Goal: Task Accomplishment & Management: Use online tool/utility

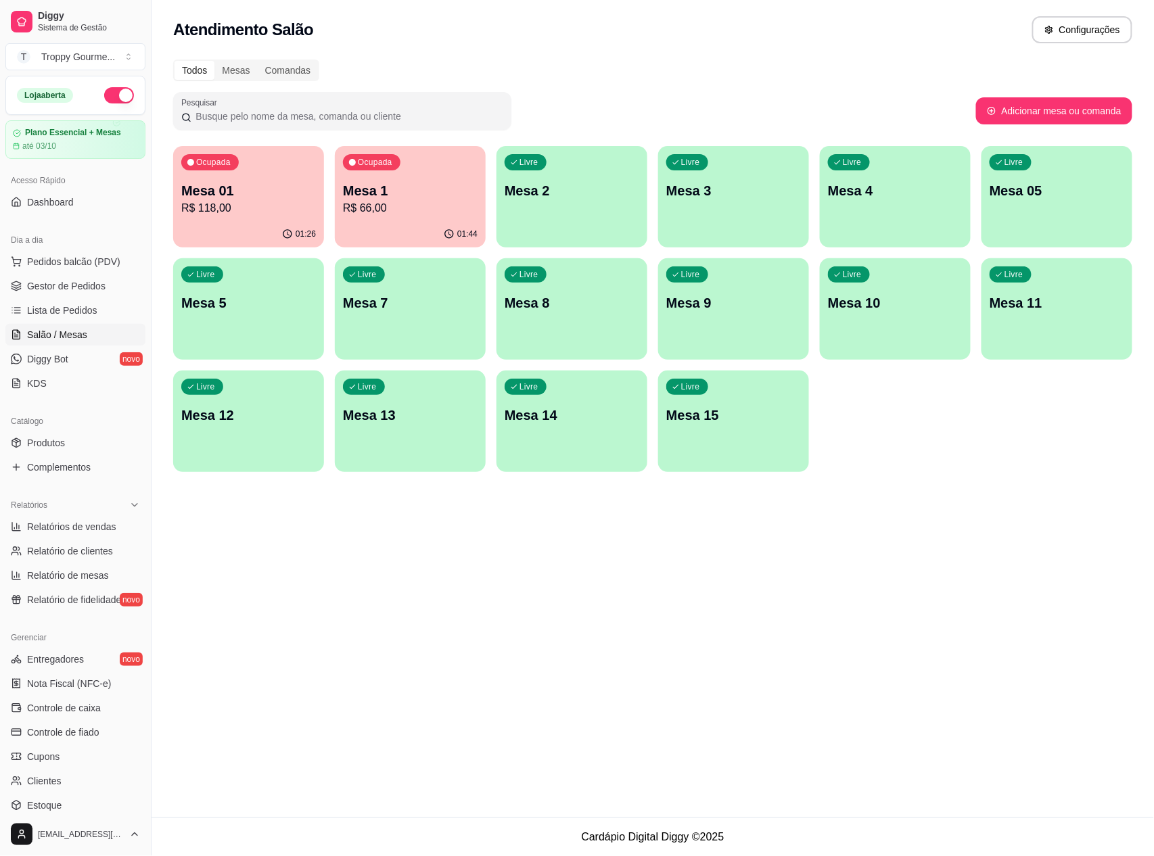
click at [716, 177] on div "Livre Mesa 3" at bounding box center [733, 188] width 151 height 85
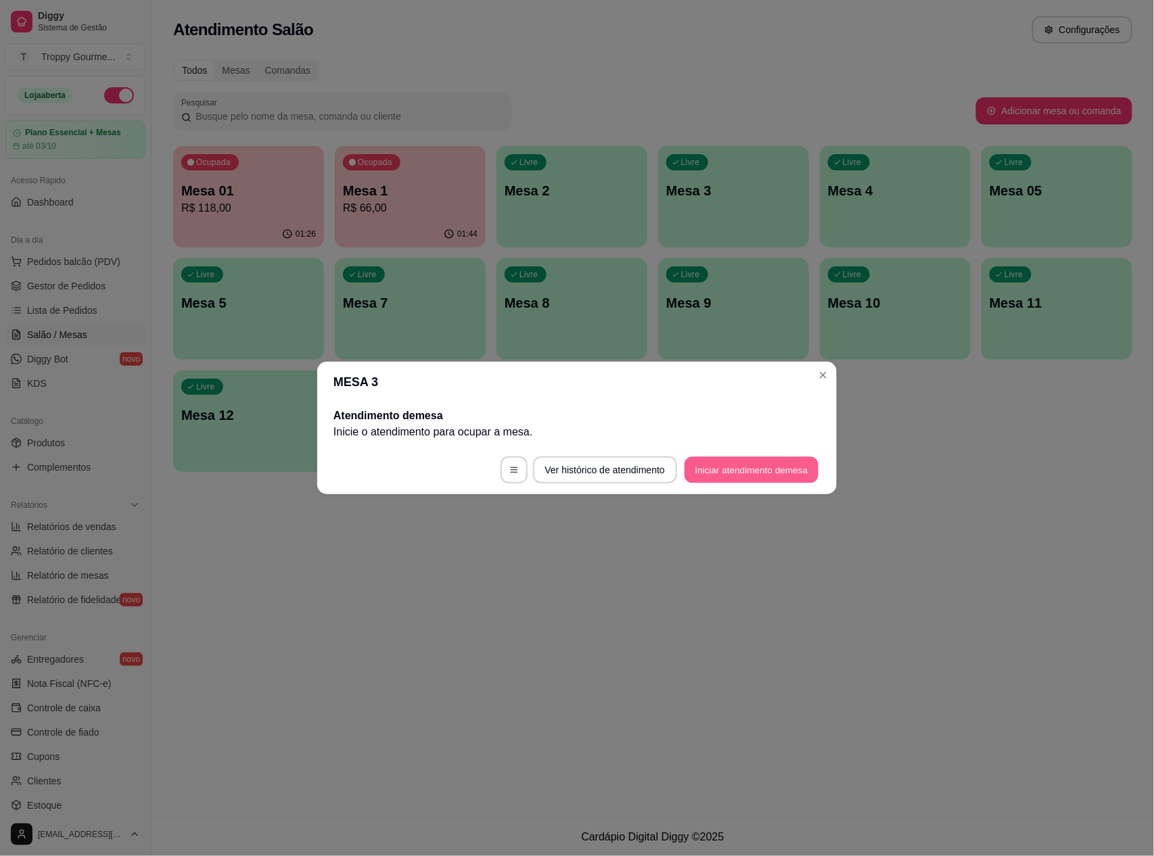
click at [726, 470] on button "Iniciar atendimento de mesa" at bounding box center [752, 470] width 134 height 26
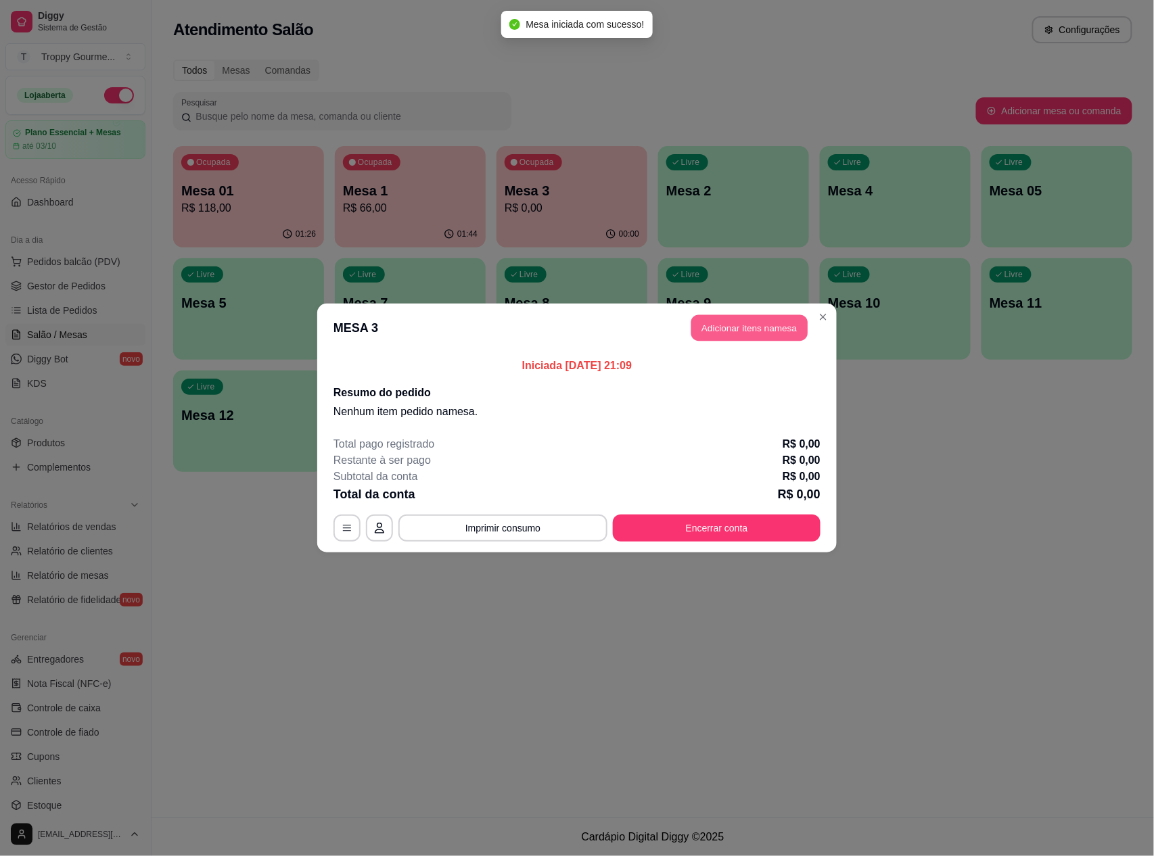
click at [748, 328] on button "Adicionar itens na mesa" at bounding box center [749, 328] width 116 height 26
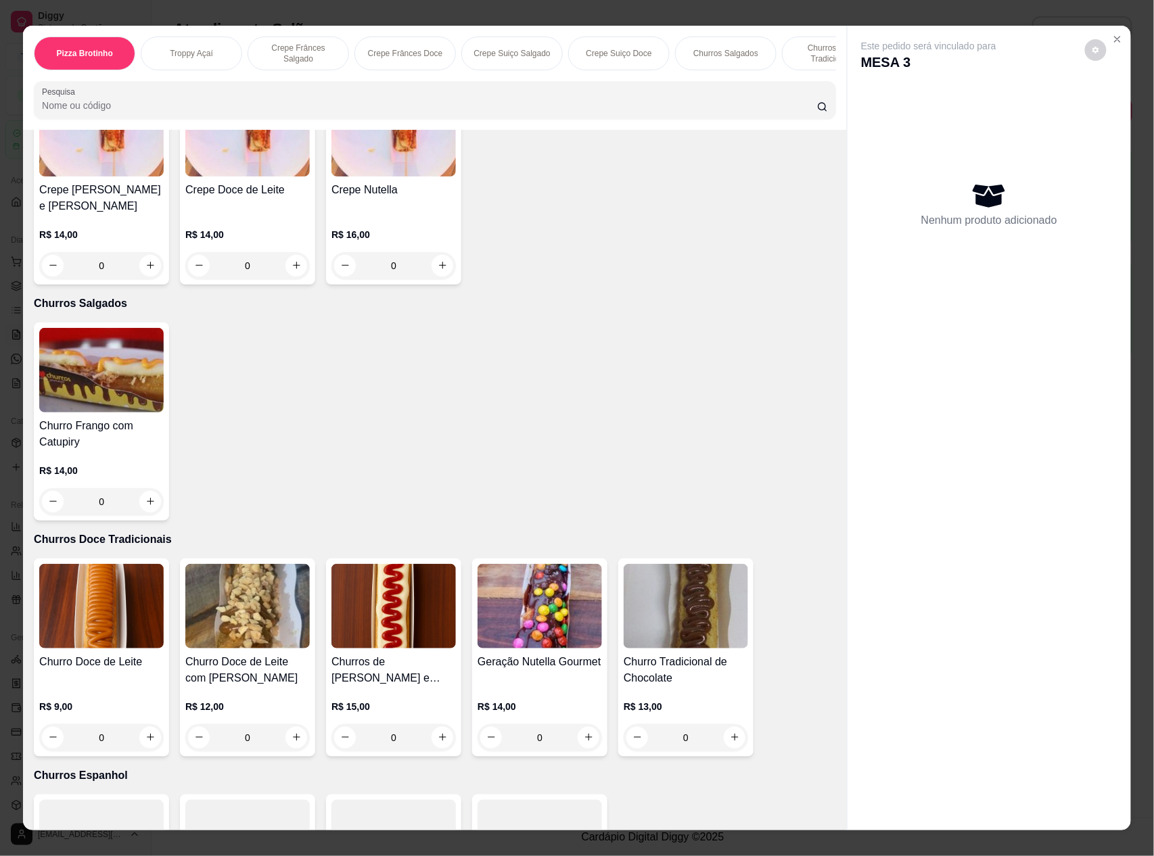
scroll to position [1804, 0]
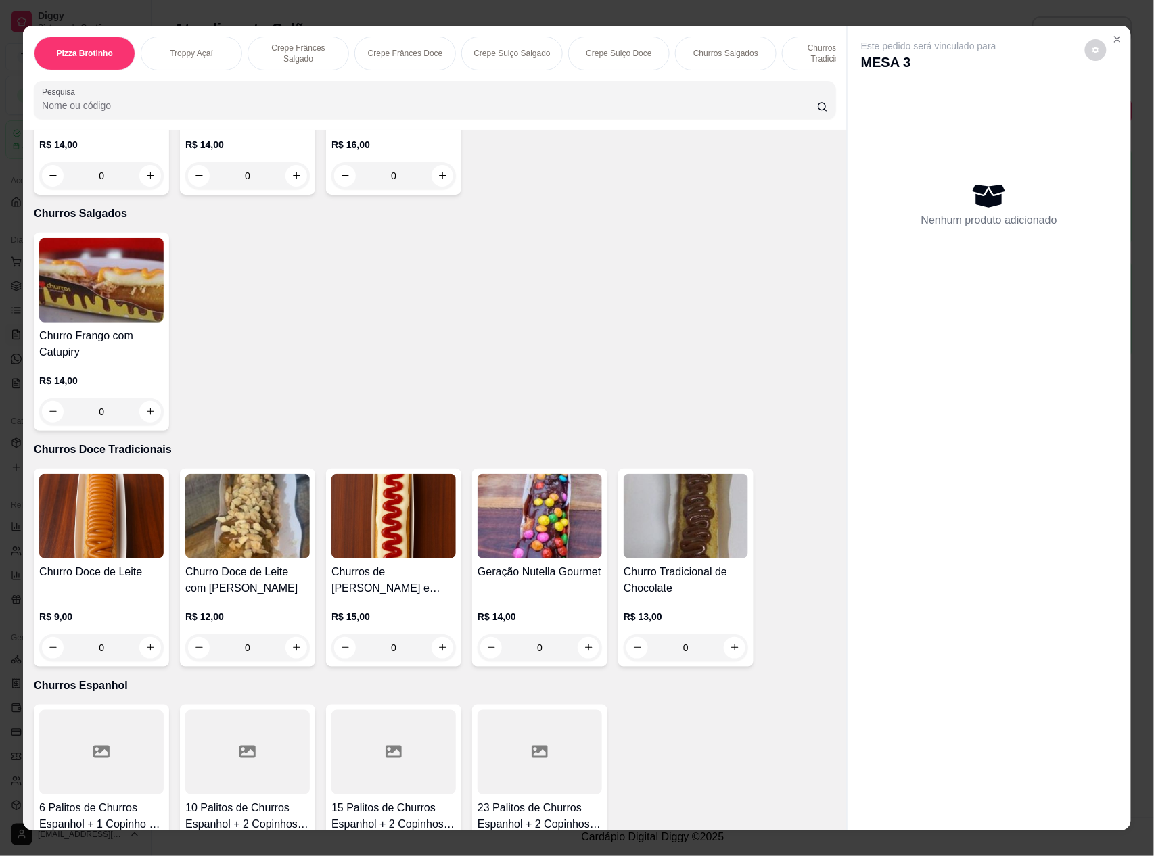
click at [92, 543] on img at bounding box center [101, 516] width 124 height 85
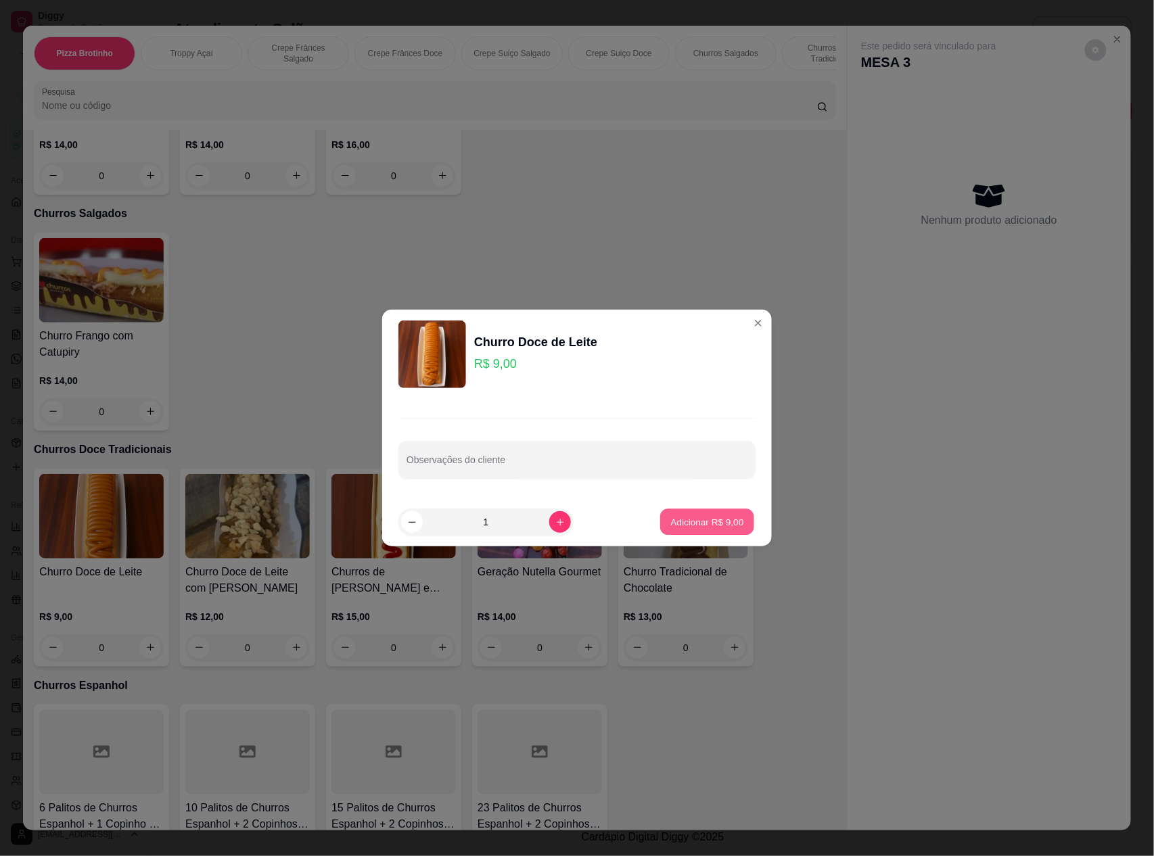
click at [697, 517] on p "Adicionar R$ 9,00" at bounding box center [706, 522] width 73 height 13
type input "1"
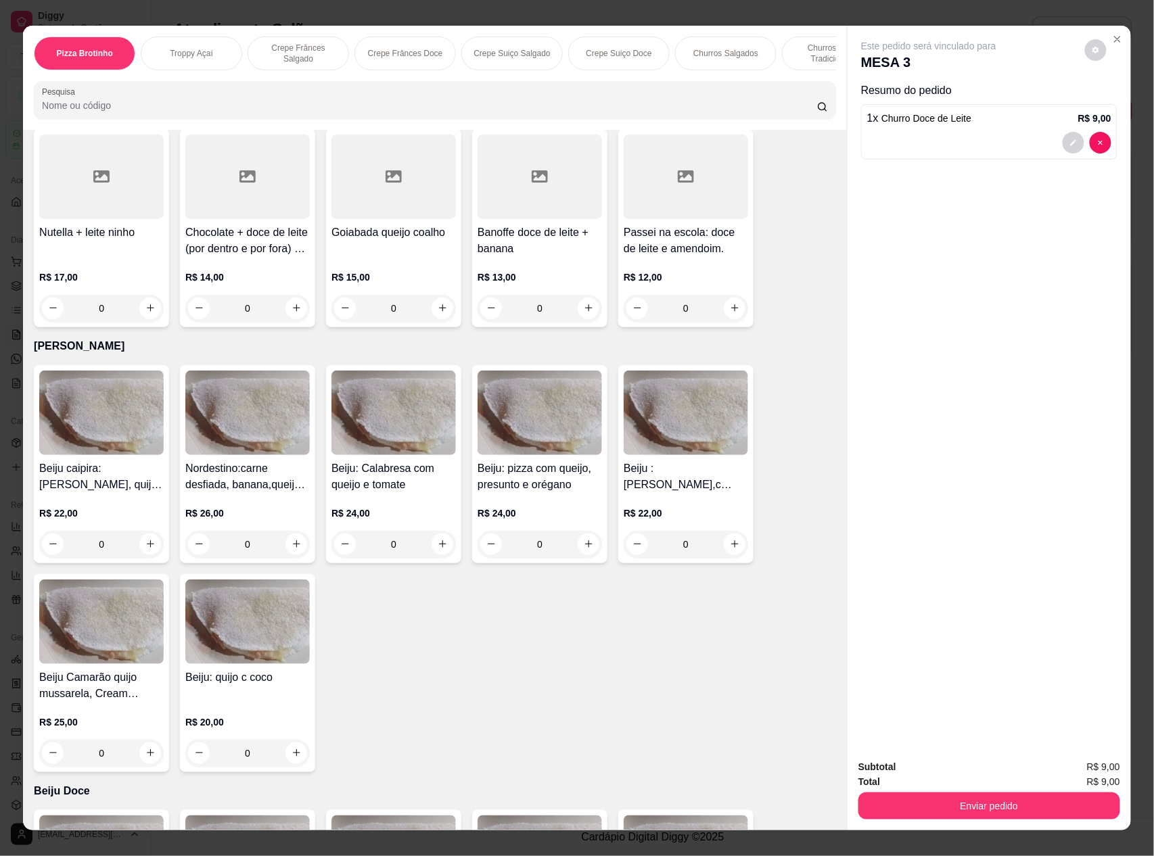
scroll to position [2706, 0]
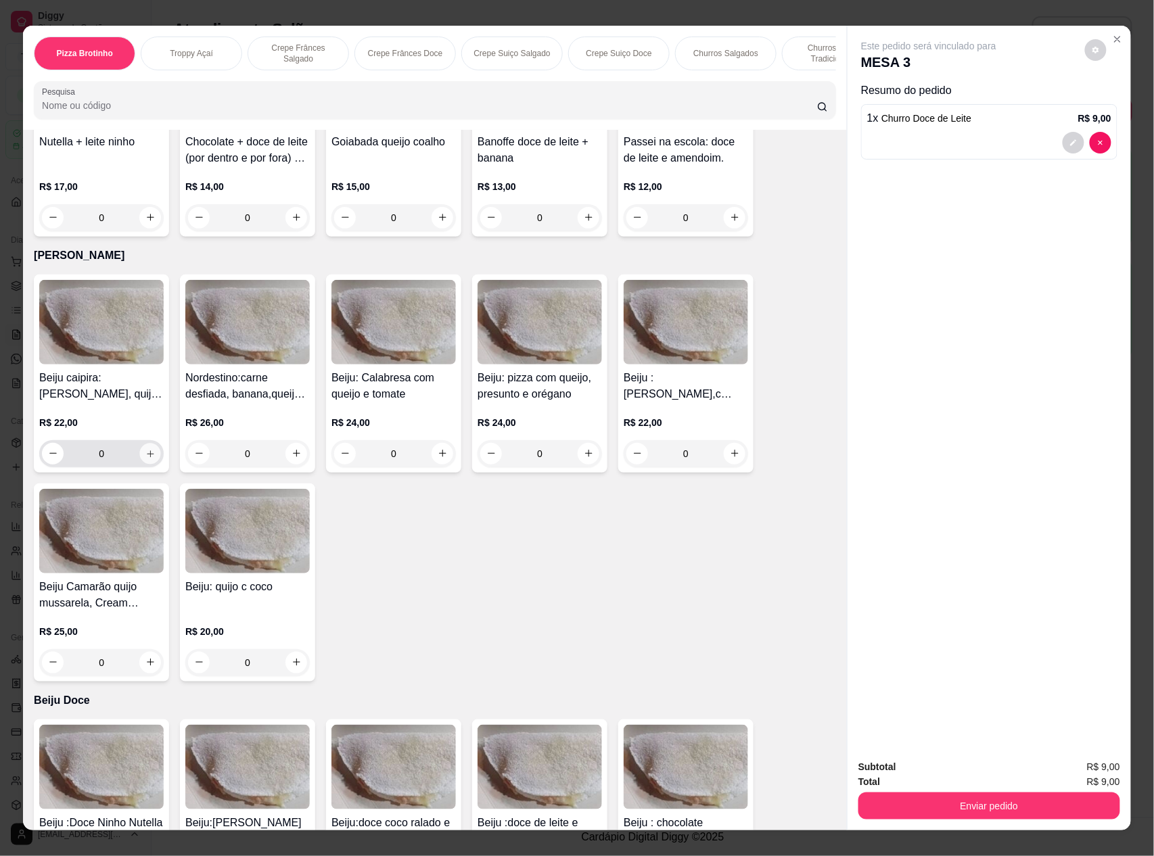
click at [147, 452] on icon "increase-product-quantity" at bounding box center [150, 454] width 7 height 7
type input "1"
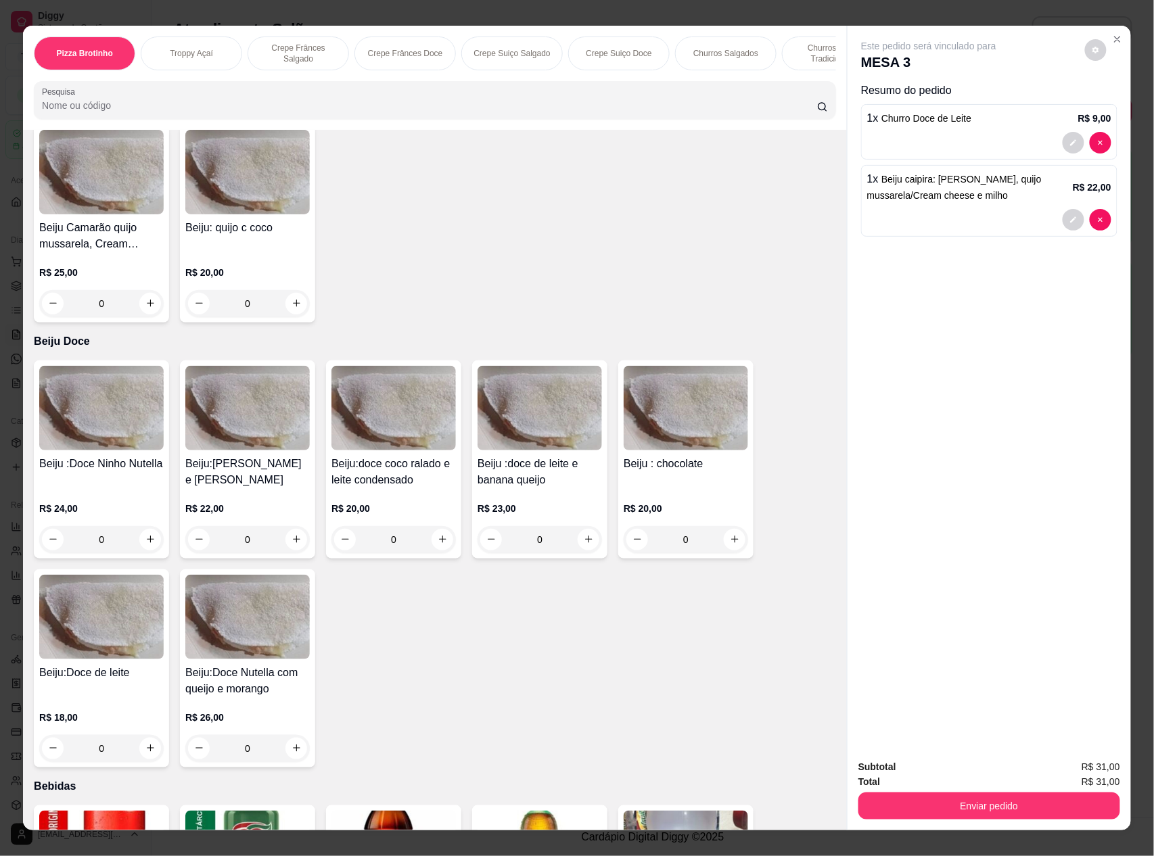
scroll to position [3157, 0]
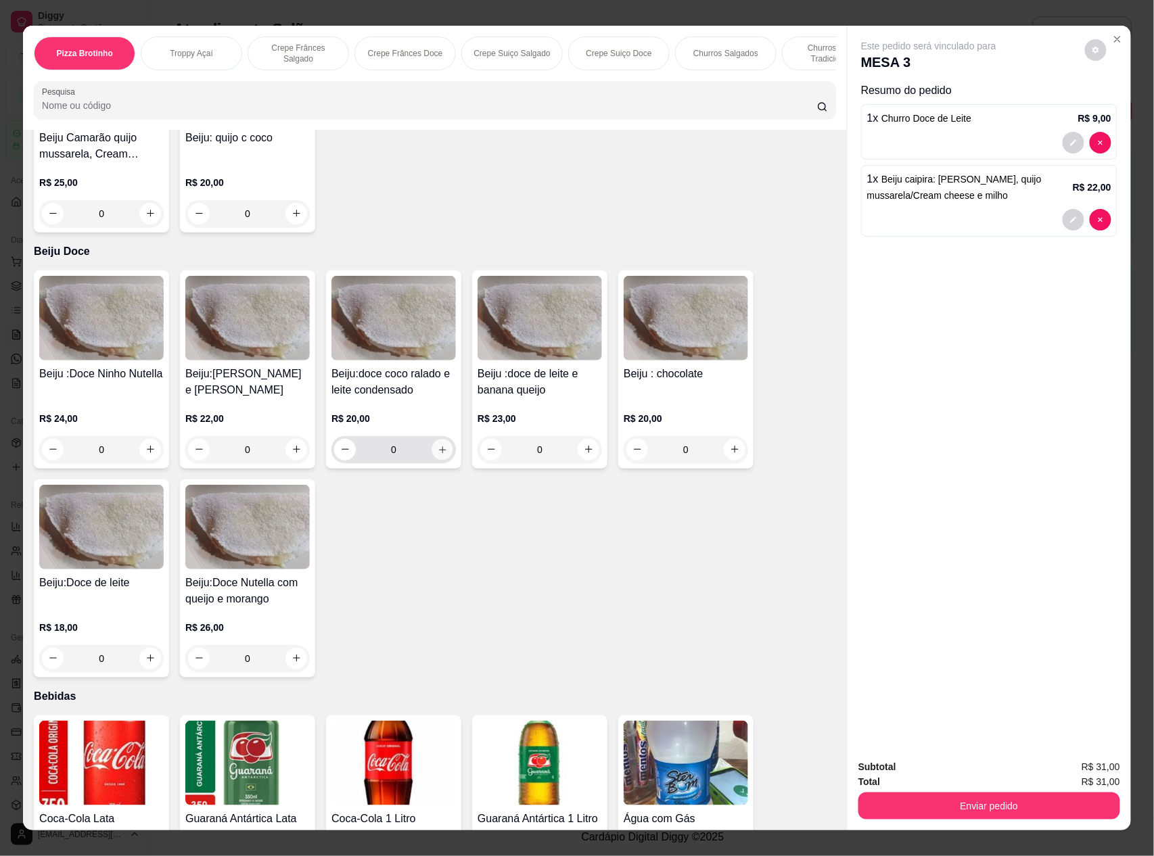
click at [438, 451] on icon "increase-product-quantity" at bounding box center [443, 450] width 10 height 10
type input "1"
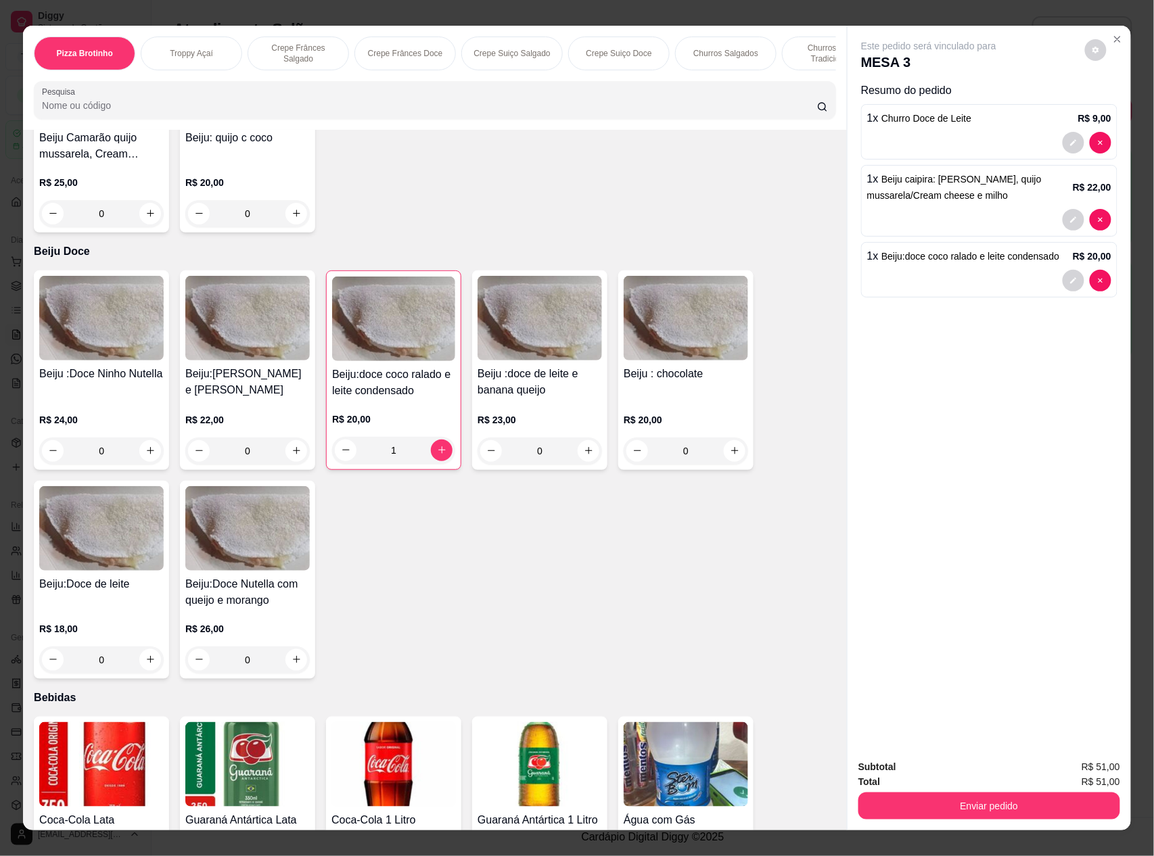
scroll to position [3247, 0]
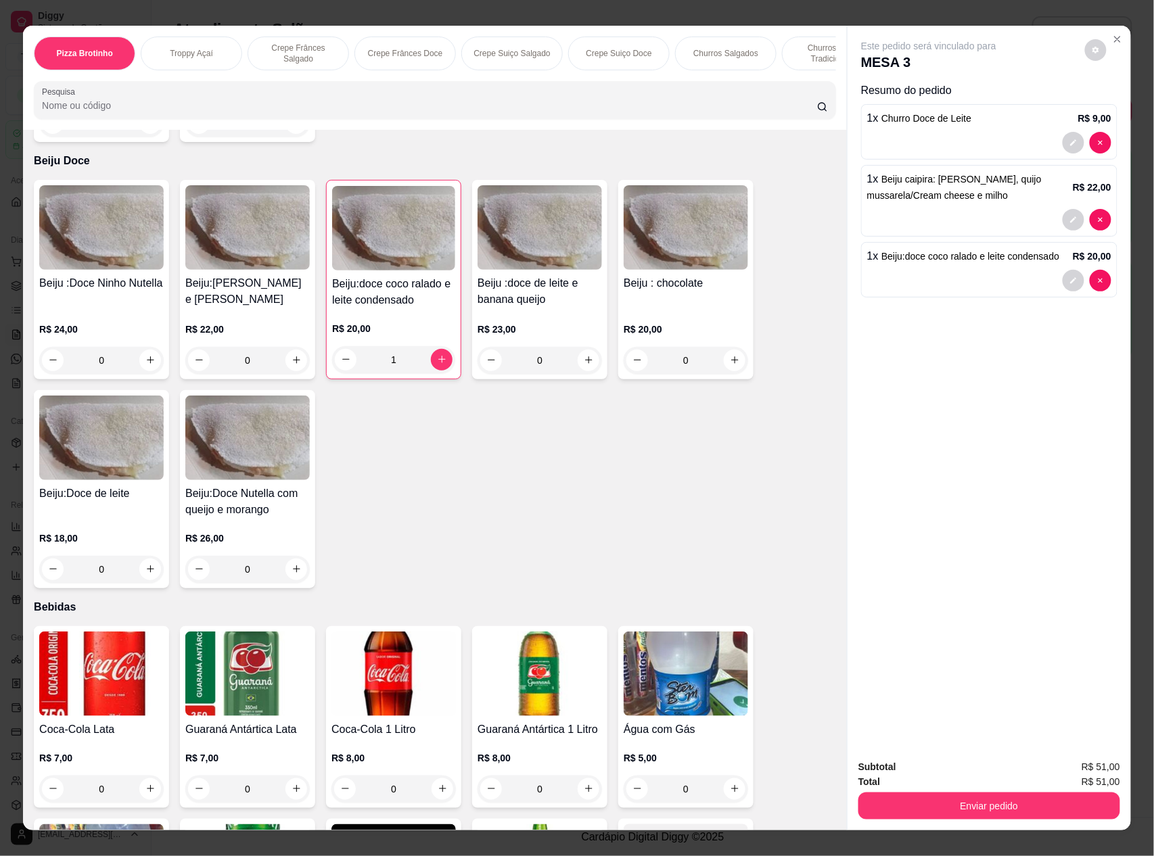
click at [100, 675] on img at bounding box center [101, 674] width 124 height 85
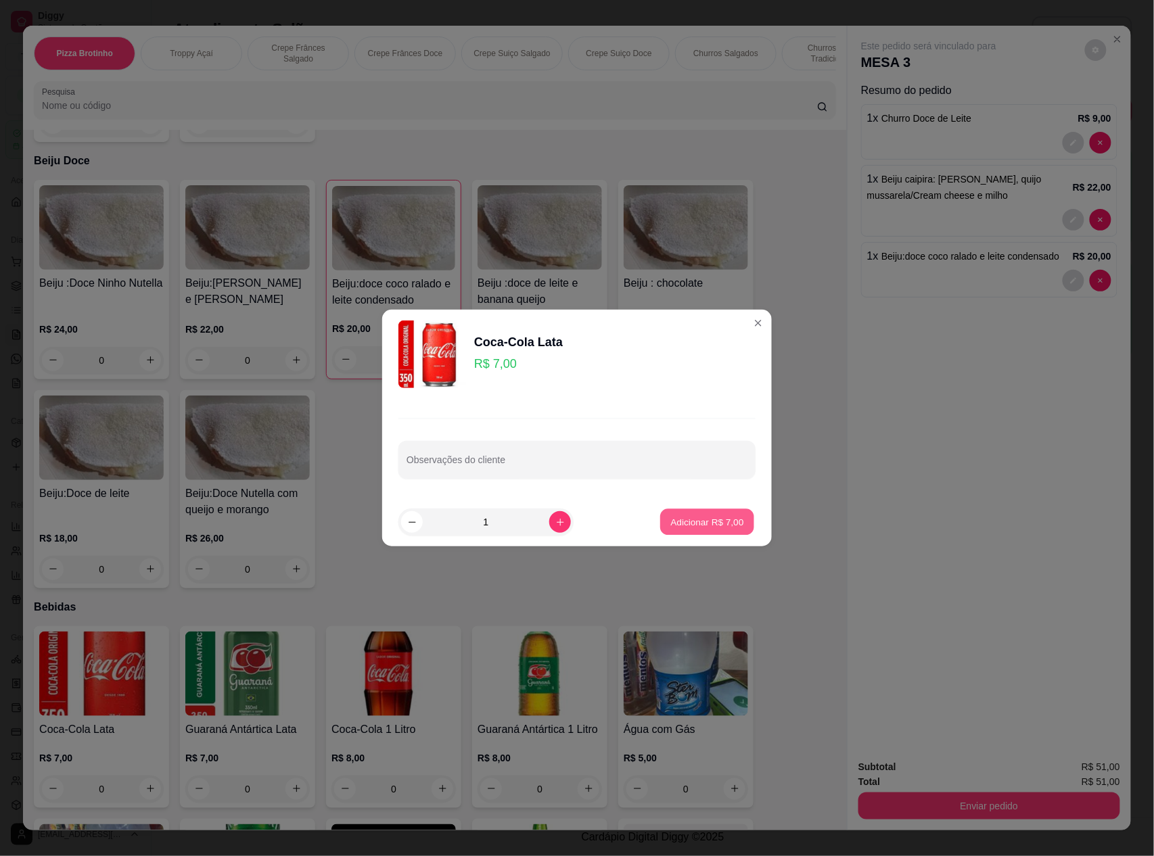
click at [683, 518] on p "Adicionar R$ 7,00" at bounding box center [706, 522] width 73 height 13
type input "1"
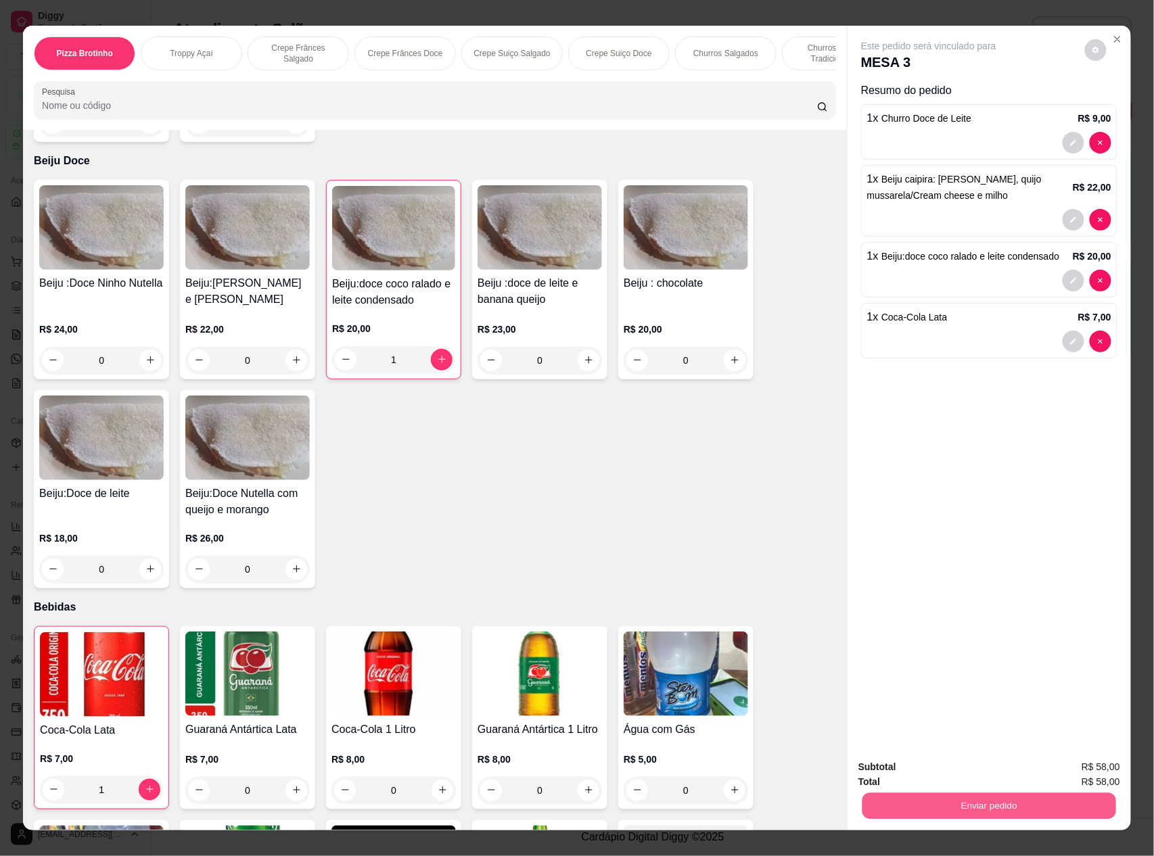
click at [1037, 810] on button "Enviar pedido" at bounding box center [990, 807] width 254 height 26
click at [984, 773] on button "Registrar cliente" at bounding box center [993, 773] width 87 height 25
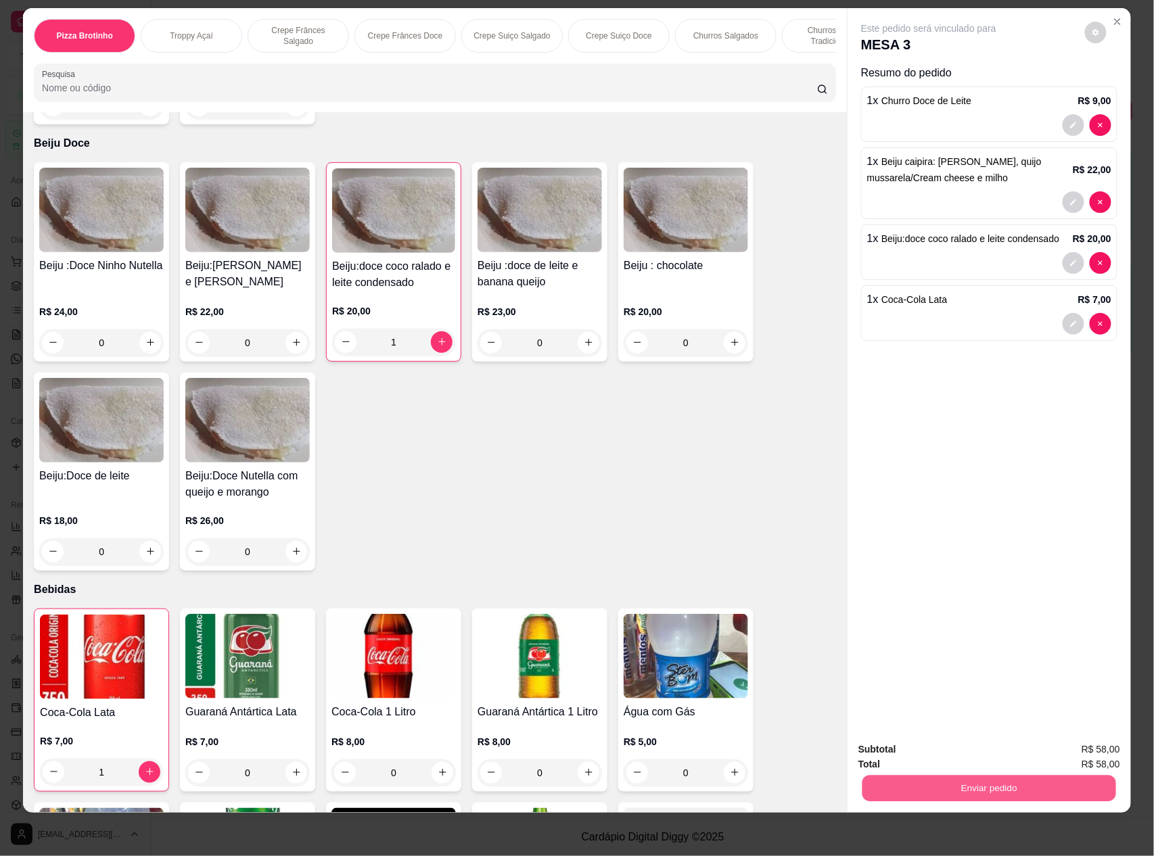
click at [961, 783] on button "Enviar pedido" at bounding box center [990, 789] width 254 height 26
click at [1092, 753] on button "Enviar pedido" at bounding box center [1084, 756] width 76 height 26
